Goal: Task Accomplishment & Management: Use online tool/utility

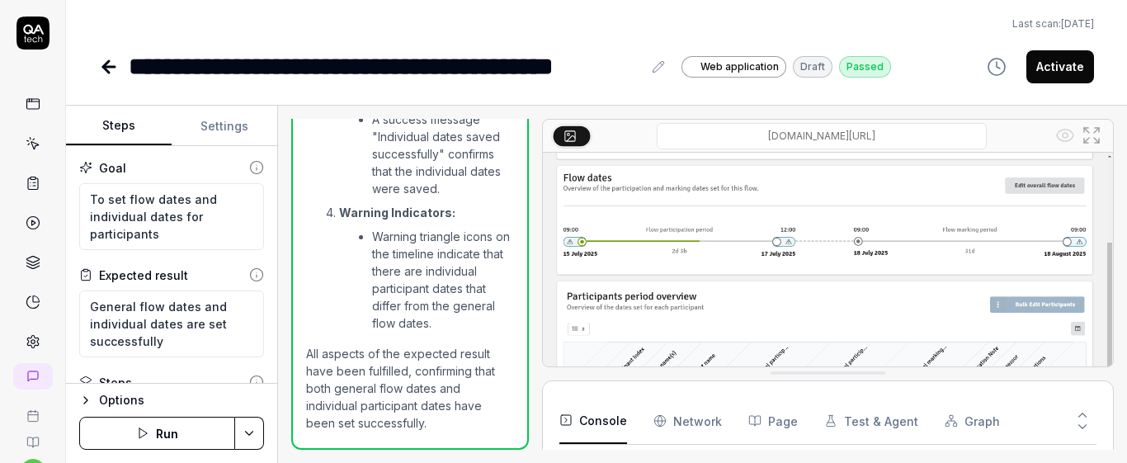
scroll to position [1382, 0]
type textarea "*"
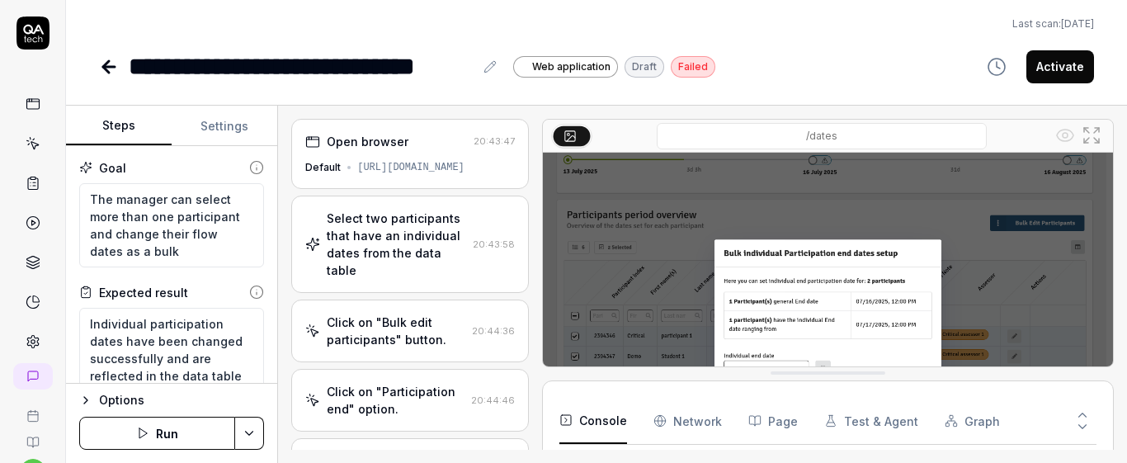
scroll to position [69, 0]
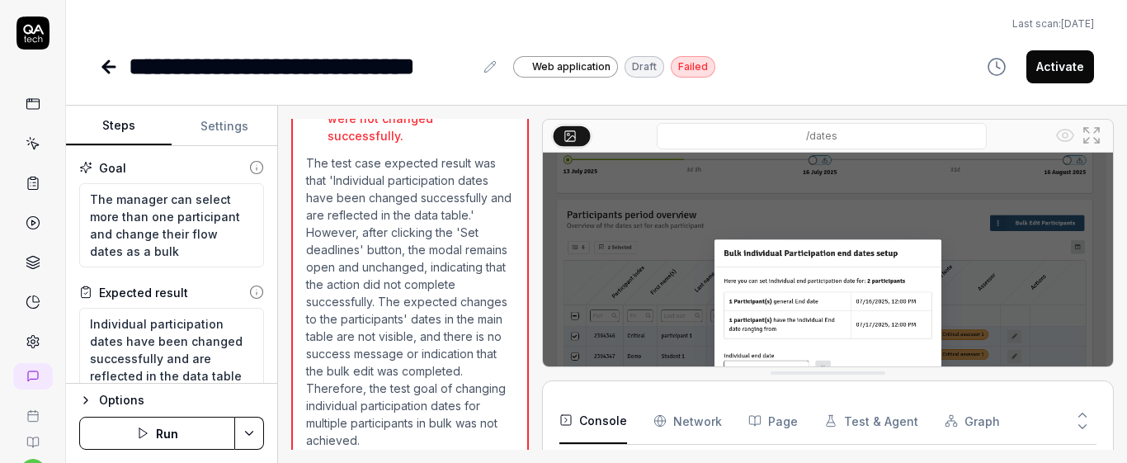
type textarea "*"
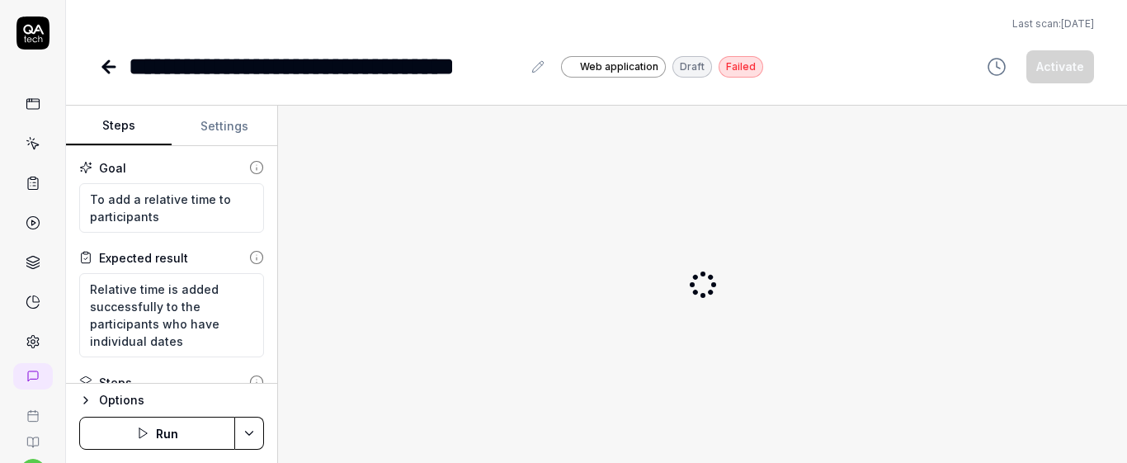
type textarea "*"
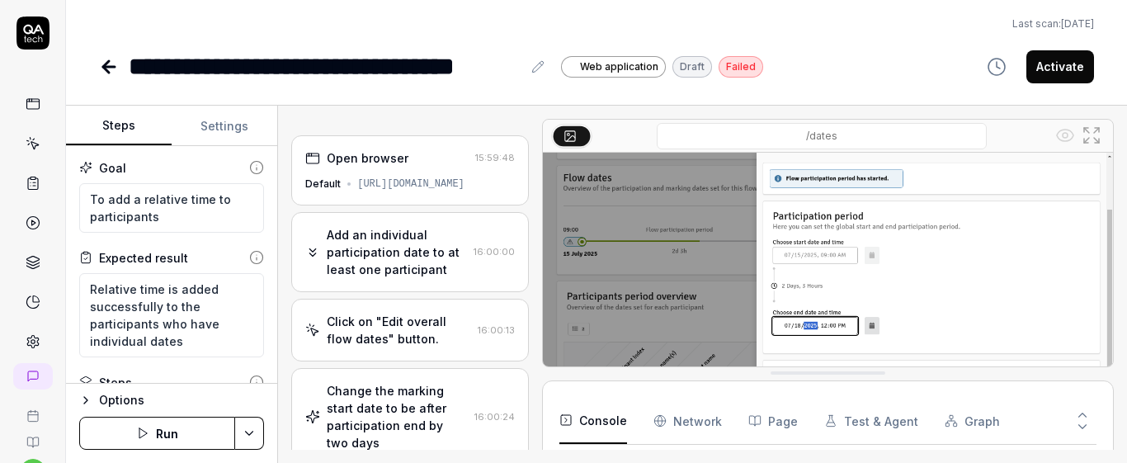
scroll to position [214, 0]
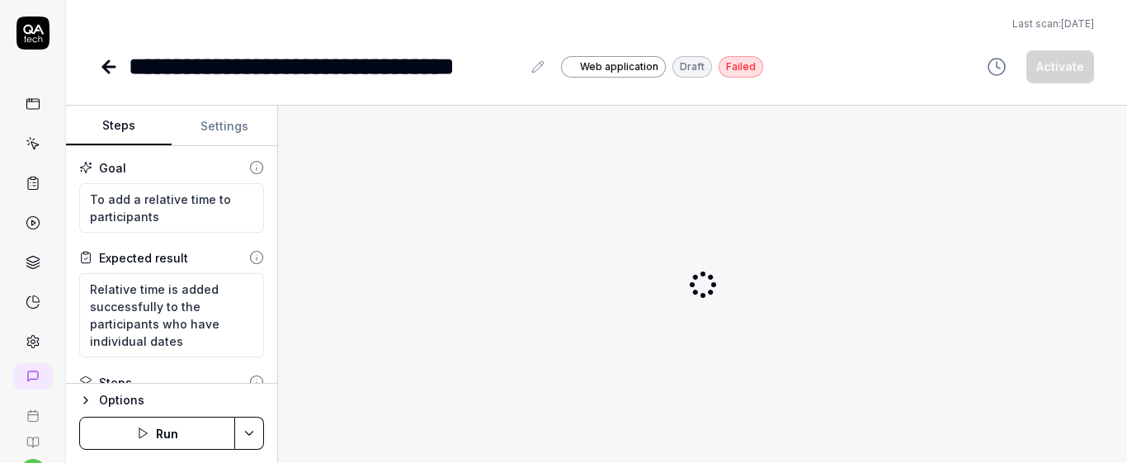
click at [31, 101] on icon at bounding box center [32, 101] width 12 height 0
type textarea "*"
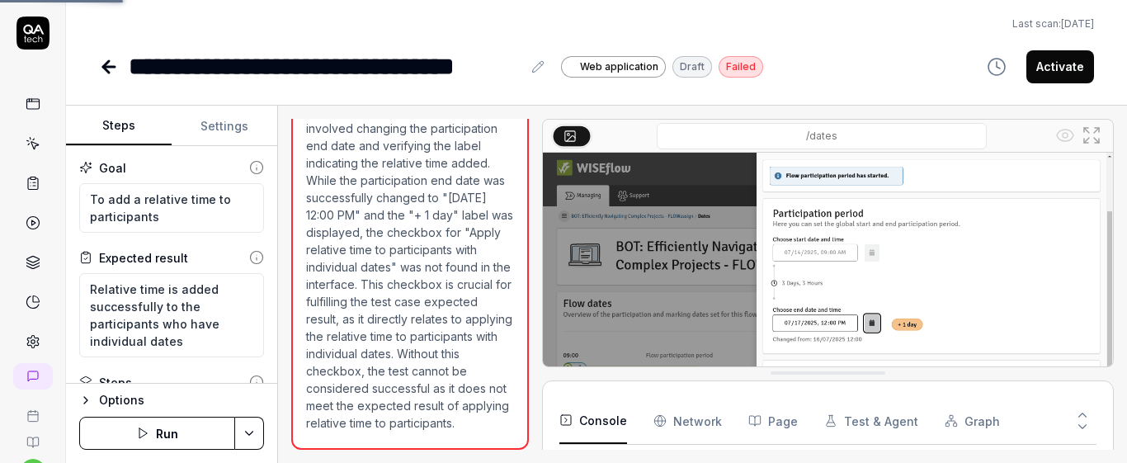
scroll to position [1071, 0]
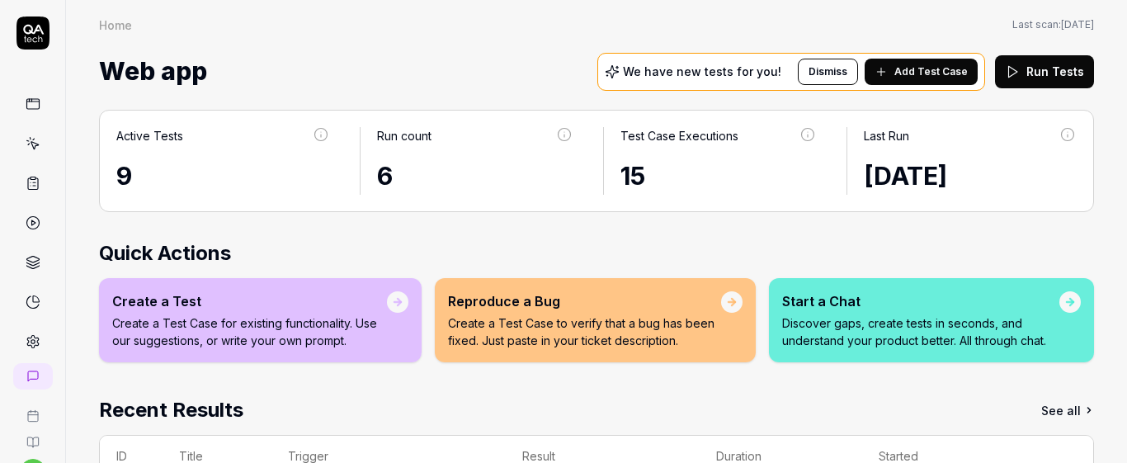
scroll to position [315, 0]
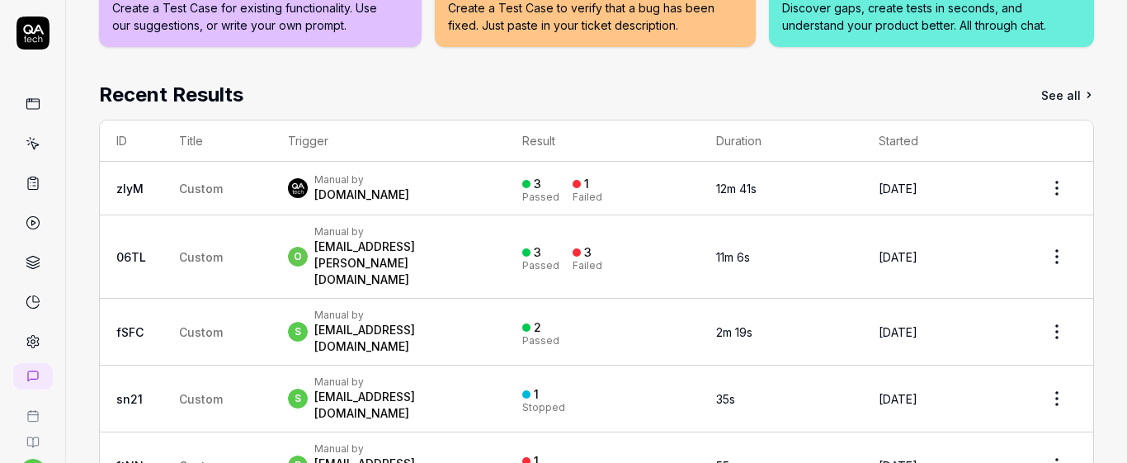
click at [26, 106] on icon at bounding box center [33, 104] width 15 height 15
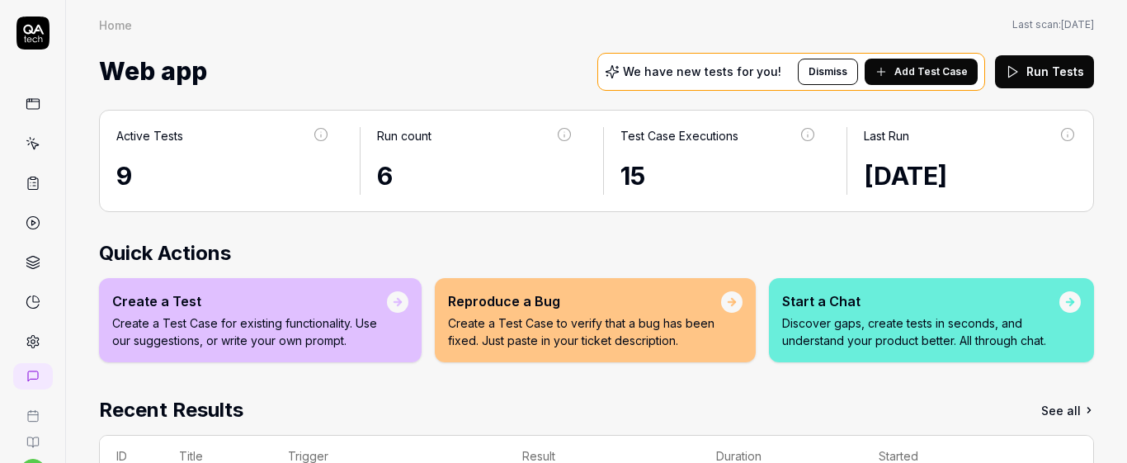
click at [26, 143] on icon at bounding box center [33, 143] width 15 height 15
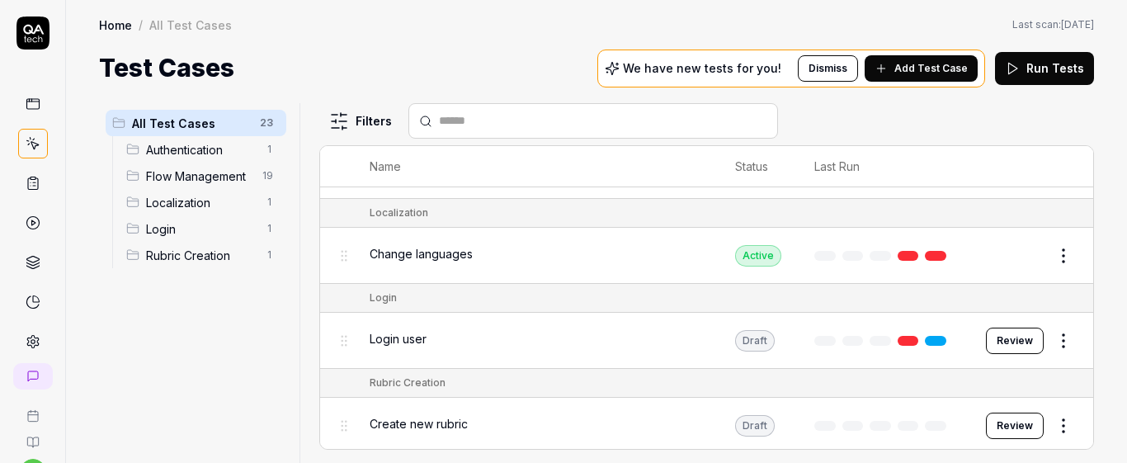
scroll to position [1177, 0]
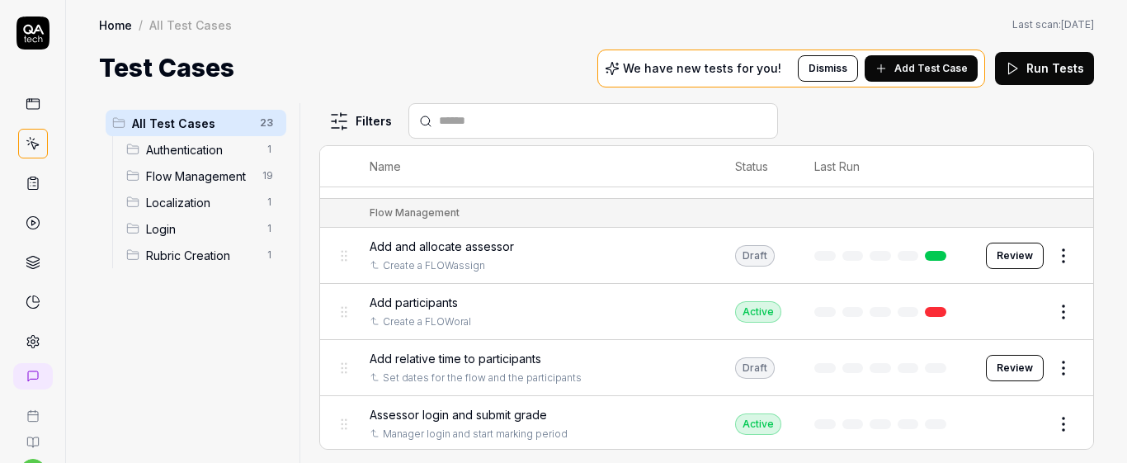
scroll to position [72, 0]
